Goal: Find specific page/section

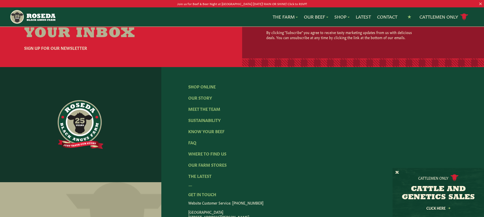
scroll to position [773, 0]
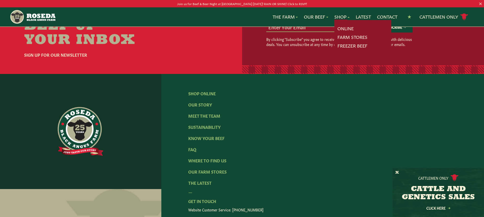
click at [341, 17] on link "Shop" at bounding box center [341, 16] width 15 height 7
click at [340, 37] on link "Farm Stores" at bounding box center [352, 37] width 30 height 7
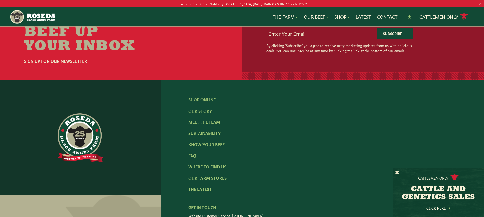
scroll to position [839, 0]
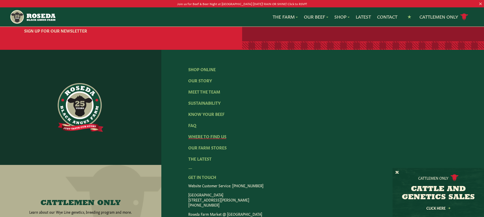
click at [201, 139] on link "Where To Find Us" at bounding box center [207, 136] width 38 height 6
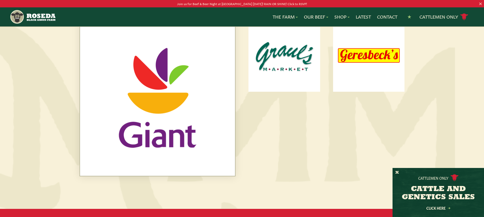
scroll to position [254, 0]
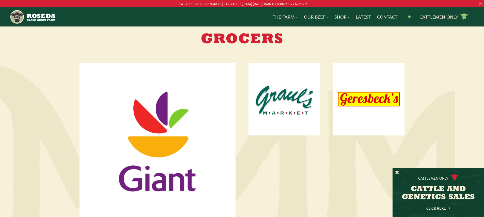
click at [442, 16] on link "Cattlemen Only cattle icon copy Created with Sketch." at bounding box center [444, 16] width 49 height 9
